Goal: Transaction & Acquisition: Purchase product/service

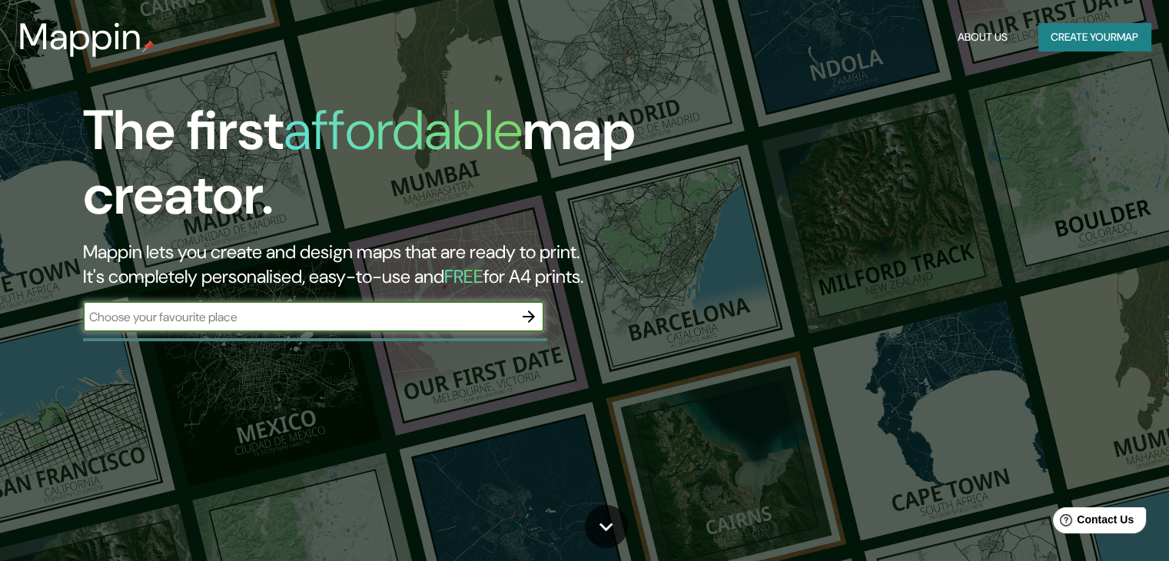
click at [471, 311] on input "text" at bounding box center [298, 317] width 430 height 18
click at [1107, 38] on button "Create your map" at bounding box center [1094, 37] width 112 height 28
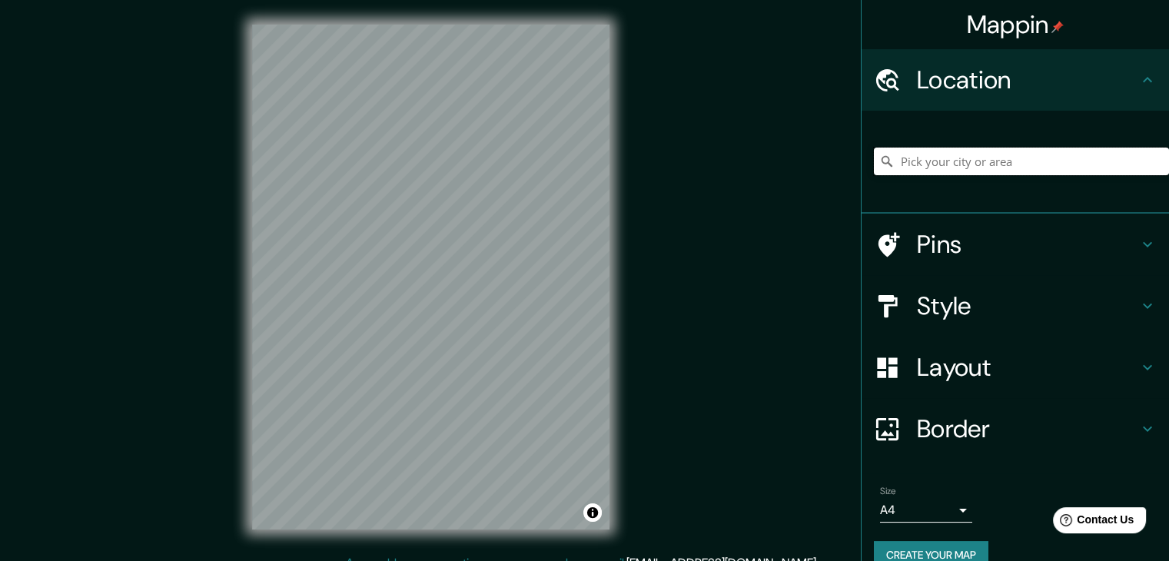
click at [1008, 164] on input "Pick your city or area" at bounding box center [1021, 162] width 295 height 28
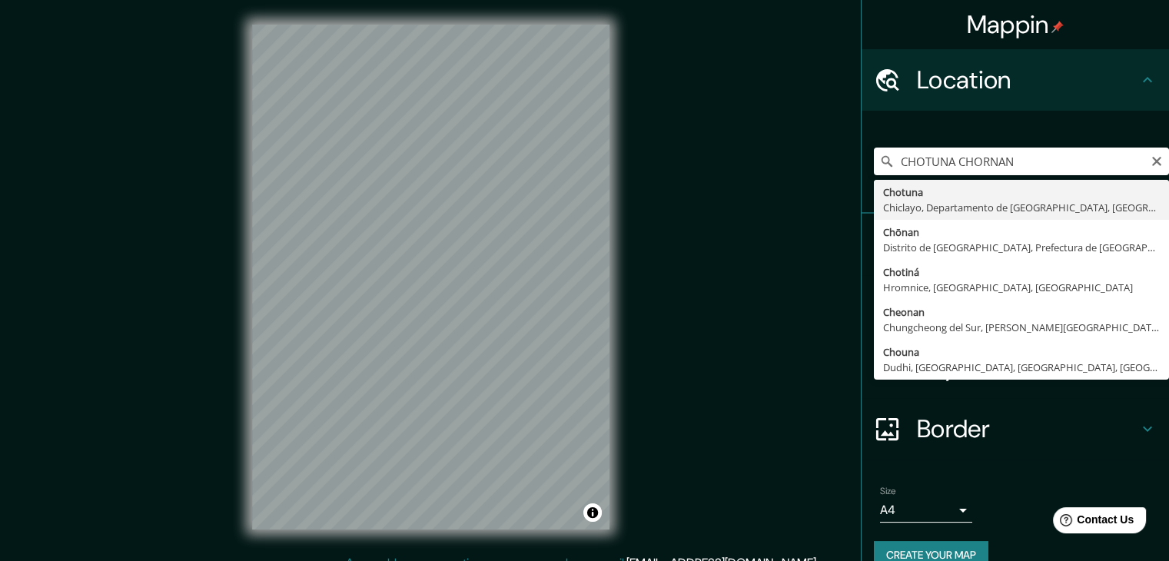
type input "Chotuna, [GEOGRAPHIC_DATA], [GEOGRAPHIC_DATA], [GEOGRAPHIC_DATA]"
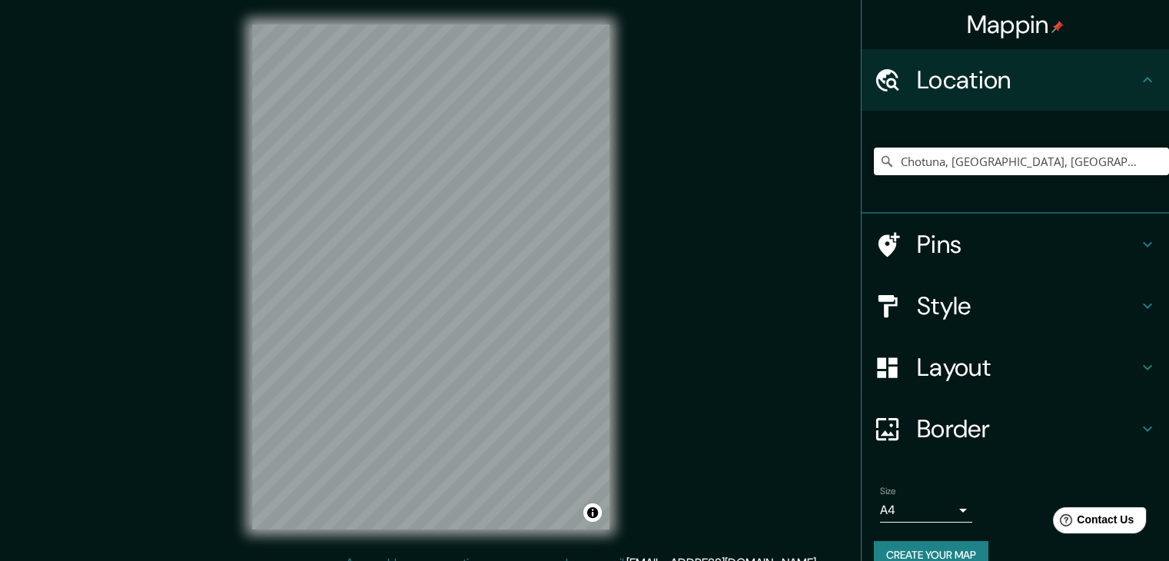
click at [917, 243] on h4 "Pins" at bounding box center [1027, 244] width 221 height 31
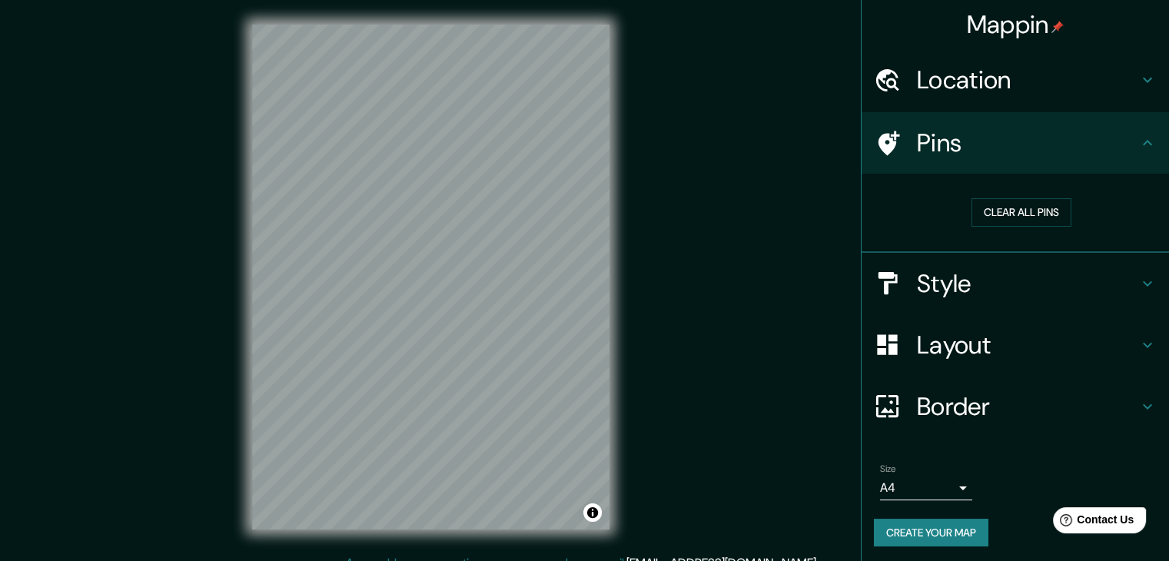
click at [977, 274] on h4 "Style" at bounding box center [1027, 283] width 221 height 31
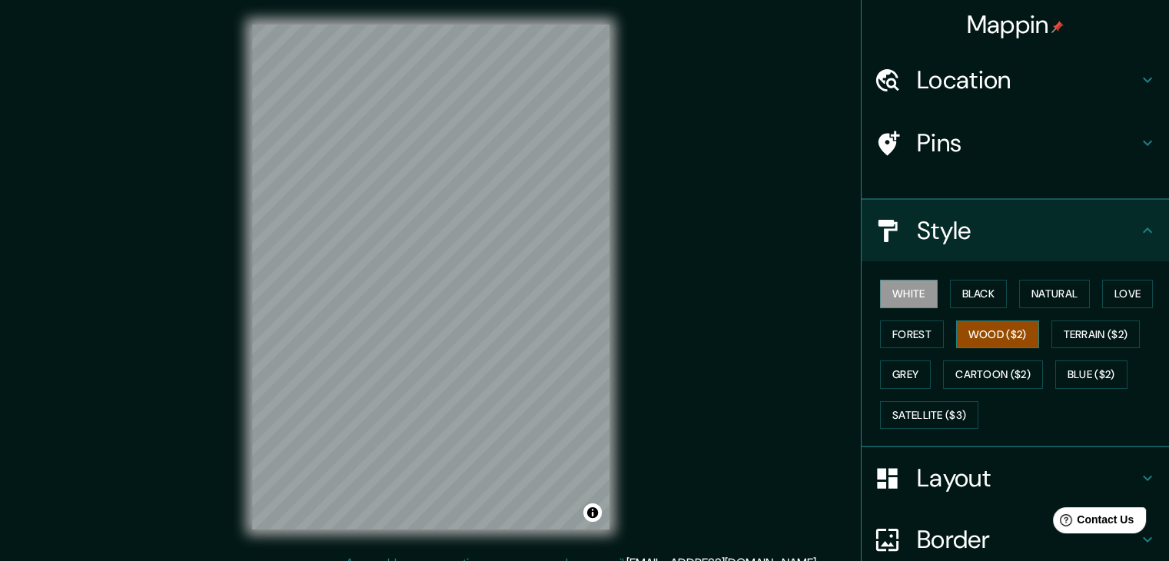
click at [985, 350] on div "White Black Natural Love Forest Wood ($2) Terrain ($2) Grey Cartoon ($2) Blue (…" at bounding box center [1021, 354] width 295 height 161
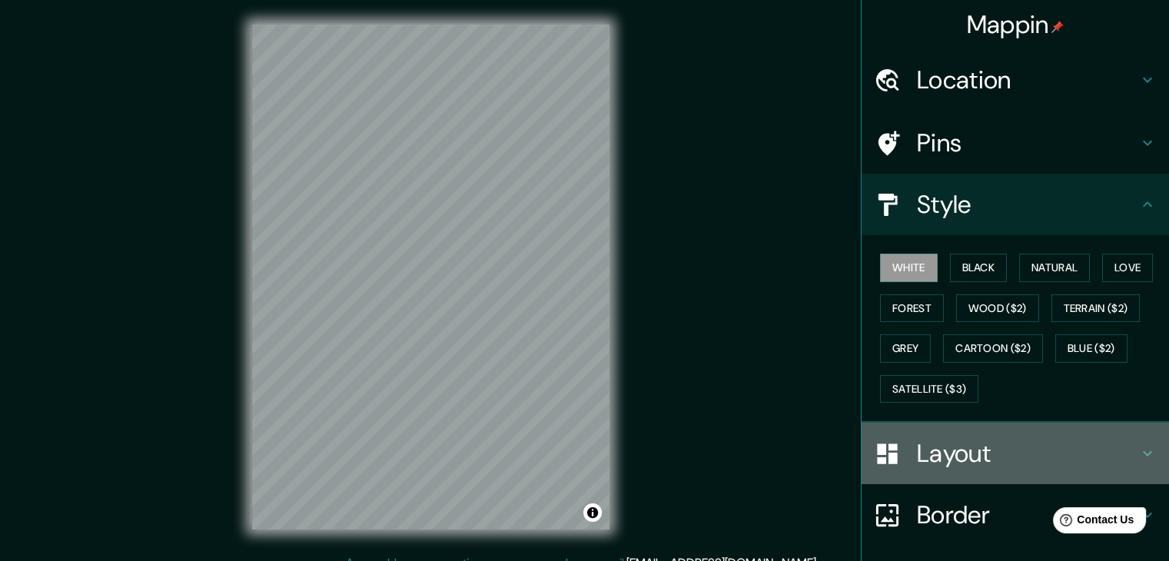
click at [975, 438] on h4 "Layout" at bounding box center [1027, 453] width 221 height 31
